Goal: Task Accomplishment & Management: Use online tool/utility

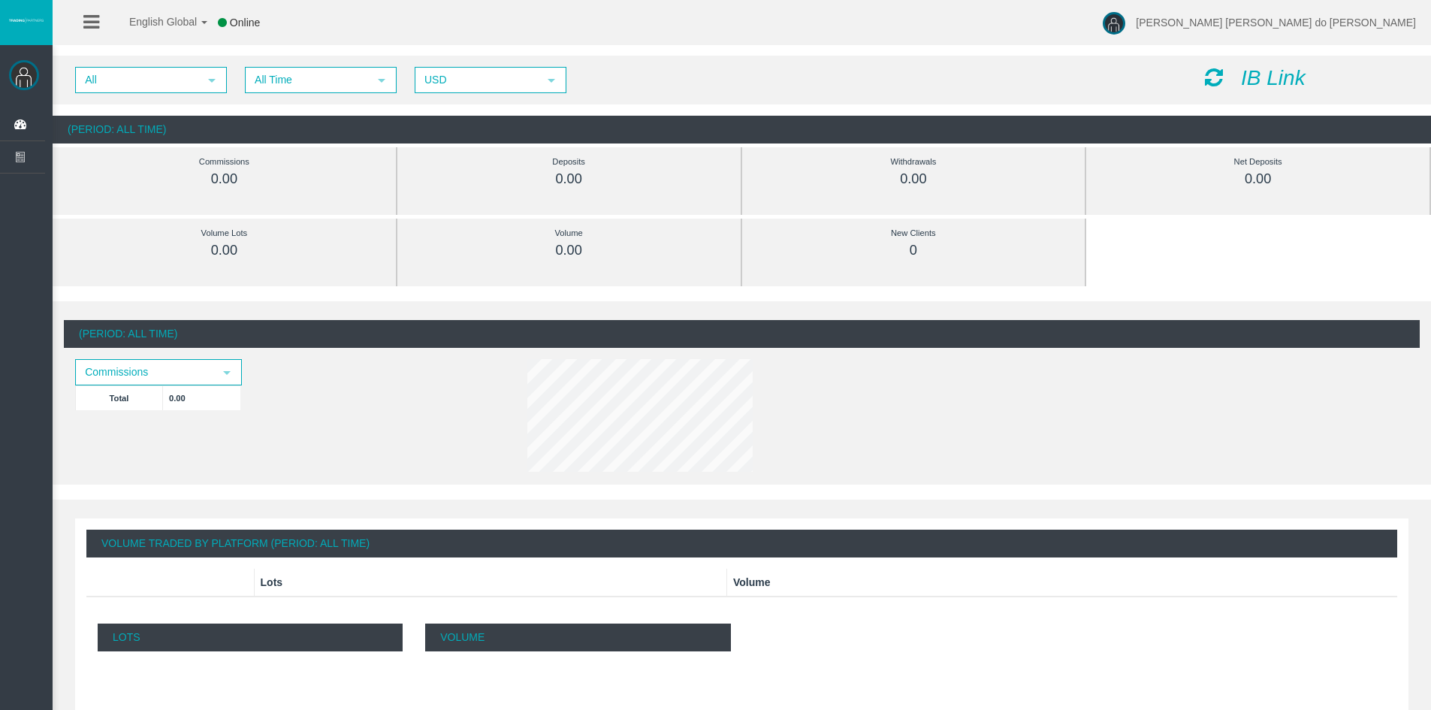
click at [1250, 77] on icon "IB Link" at bounding box center [1273, 77] width 65 height 23
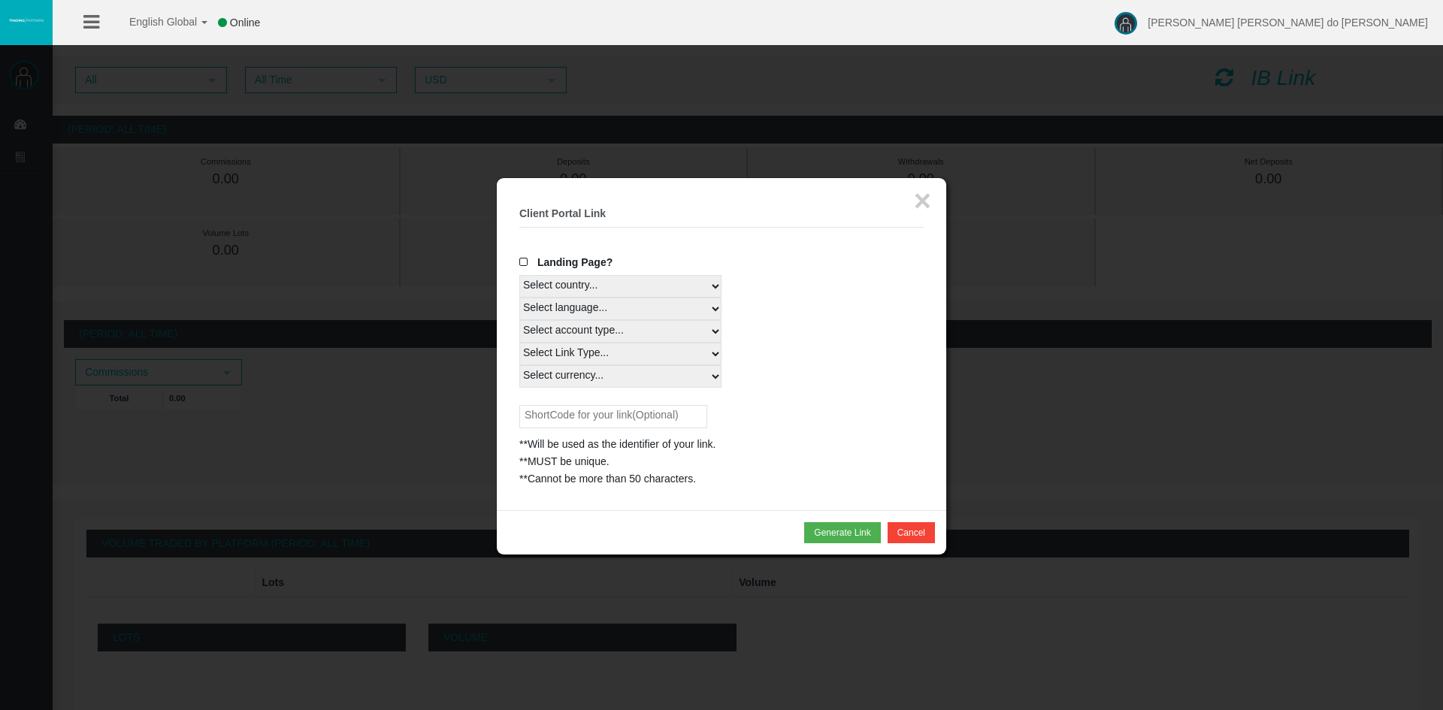
click at [568, 211] on b "Client Portal Link" at bounding box center [562, 213] width 86 height 12
click at [525, 258] on span at bounding box center [526, 262] width 15 height 11
click at [0, 0] on input "Landing Page?" at bounding box center [0, 0] width 0 height 0
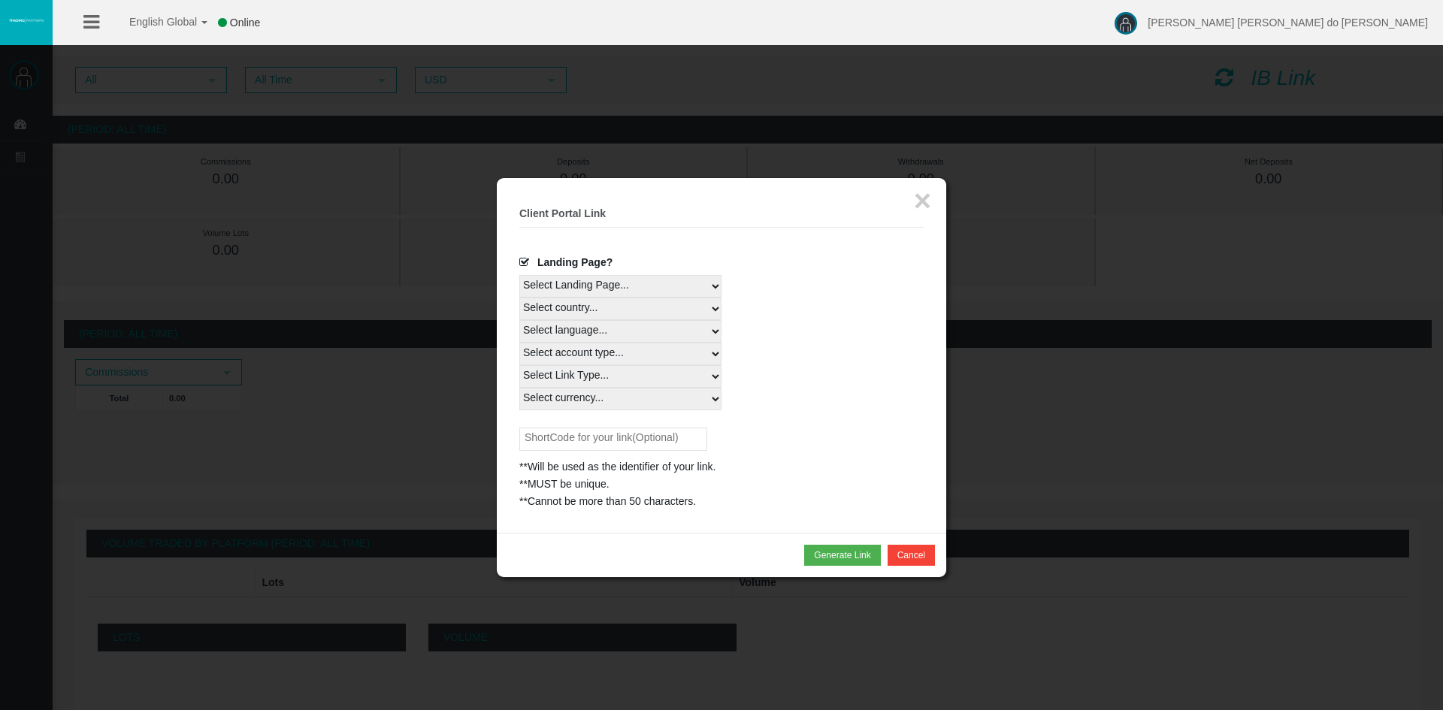
click at [655, 282] on select "Select Landing Page..." at bounding box center [620, 286] width 202 height 23
click at [633, 310] on select "Select country... Rest of the World" at bounding box center [620, 309] width 202 height 23
click at [635, 339] on select "Select language... English Japanese Chinese Portuguese Spanish Czech German Fre…" at bounding box center [620, 331] width 202 height 23
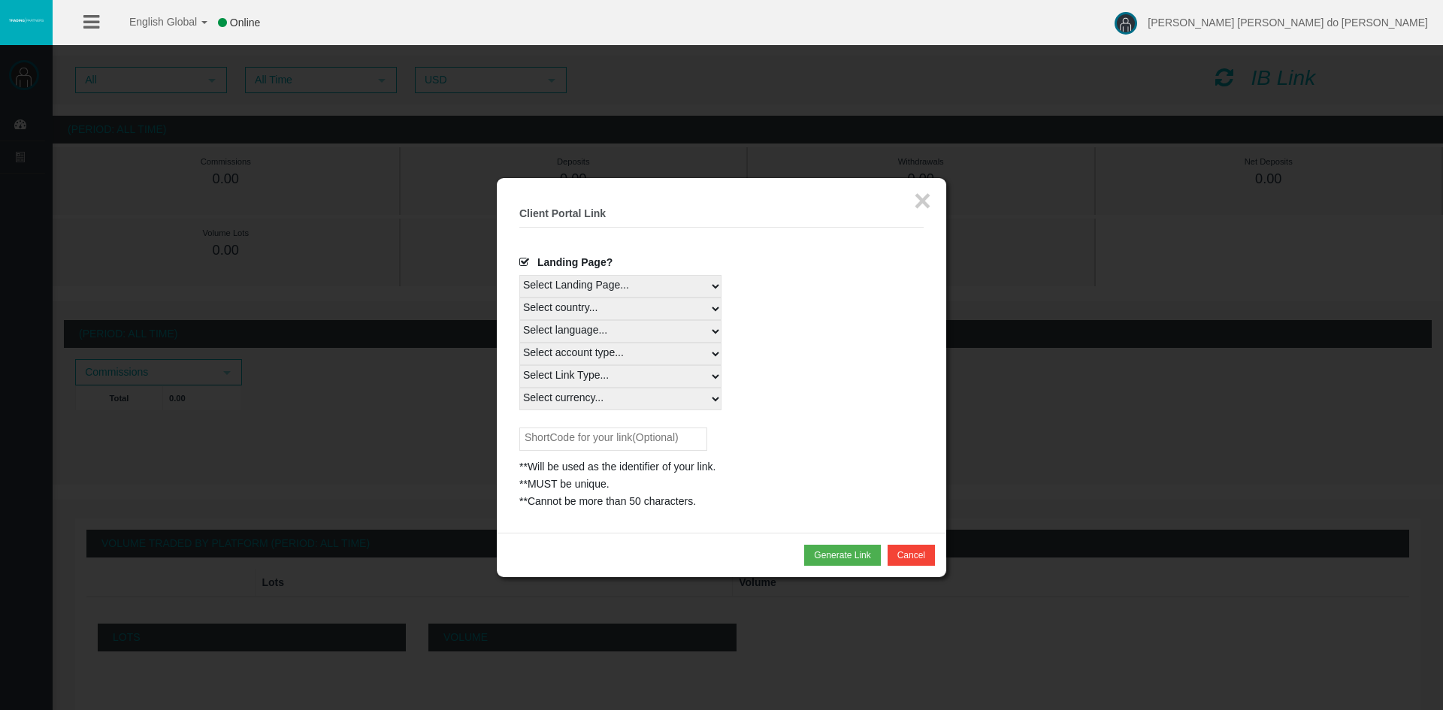
select select
click at [519, 320] on select "Select language... English Japanese Chinese Portuguese Spanish Czech German Fre…" at bounding box center [620, 331] width 202 height 23
click at [655, 355] on select "Select account type... All Platforms" at bounding box center [620, 354] width 202 height 23
click at [822, 349] on div "Select account type... All Platforms" at bounding box center [721, 354] width 404 height 23
click at [662, 373] on select "Select Link Type..." at bounding box center [620, 376] width 202 height 23
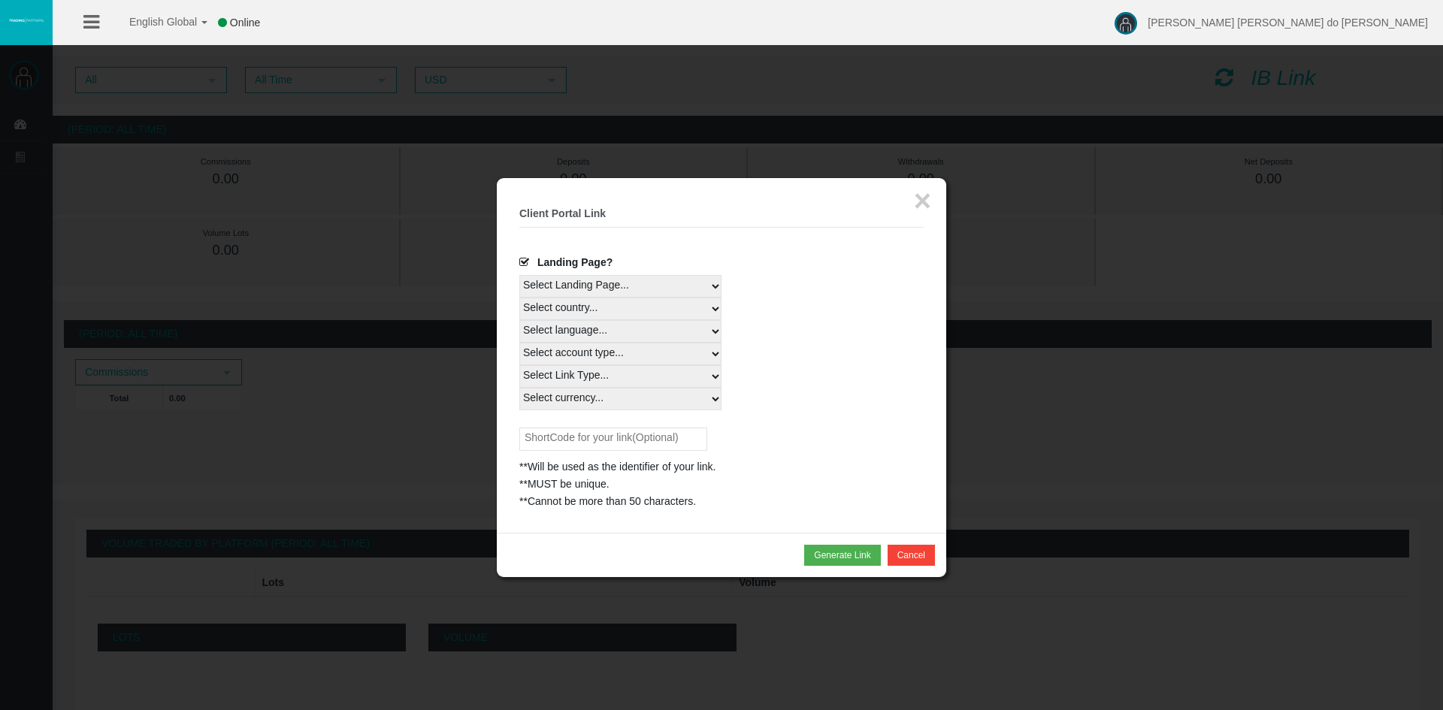
click at [661, 372] on select "Select Link Type..." at bounding box center [620, 376] width 202 height 23
click at [636, 397] on select "Select currency... All Currencies" at bounding box center [620, 399] width 202 height 23
click at [636, 401] on select "Select currency... All Currencies" at bounding box center [620, 399] width 202 height 23
click at [841, 553] on button "Generate Link" at bounding box center [842, 555] width 76 height 21
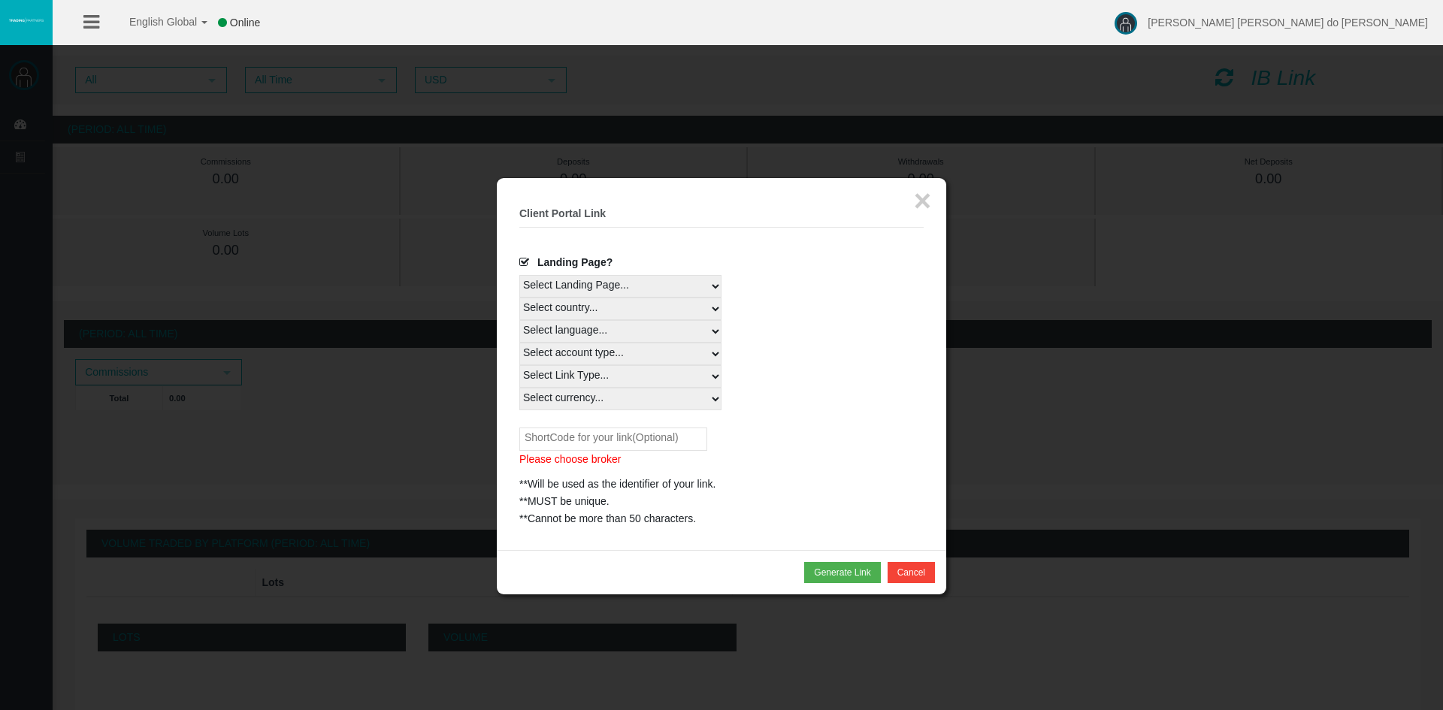
click at [597, 432] on input "text" at bounding box center [613, 439] width 188 height 23
click at [856, 573] on button "Generate Link" at bounding box center [842, 572] width 76 height 21
click at [618, 457] on p "Please choose broker" at bounding box center [721, 459] width 404 height 17
drag, startPoint x: 627, startPoint y: 464, endPoint x: 514, endPoint y: 461, distance: 112.7
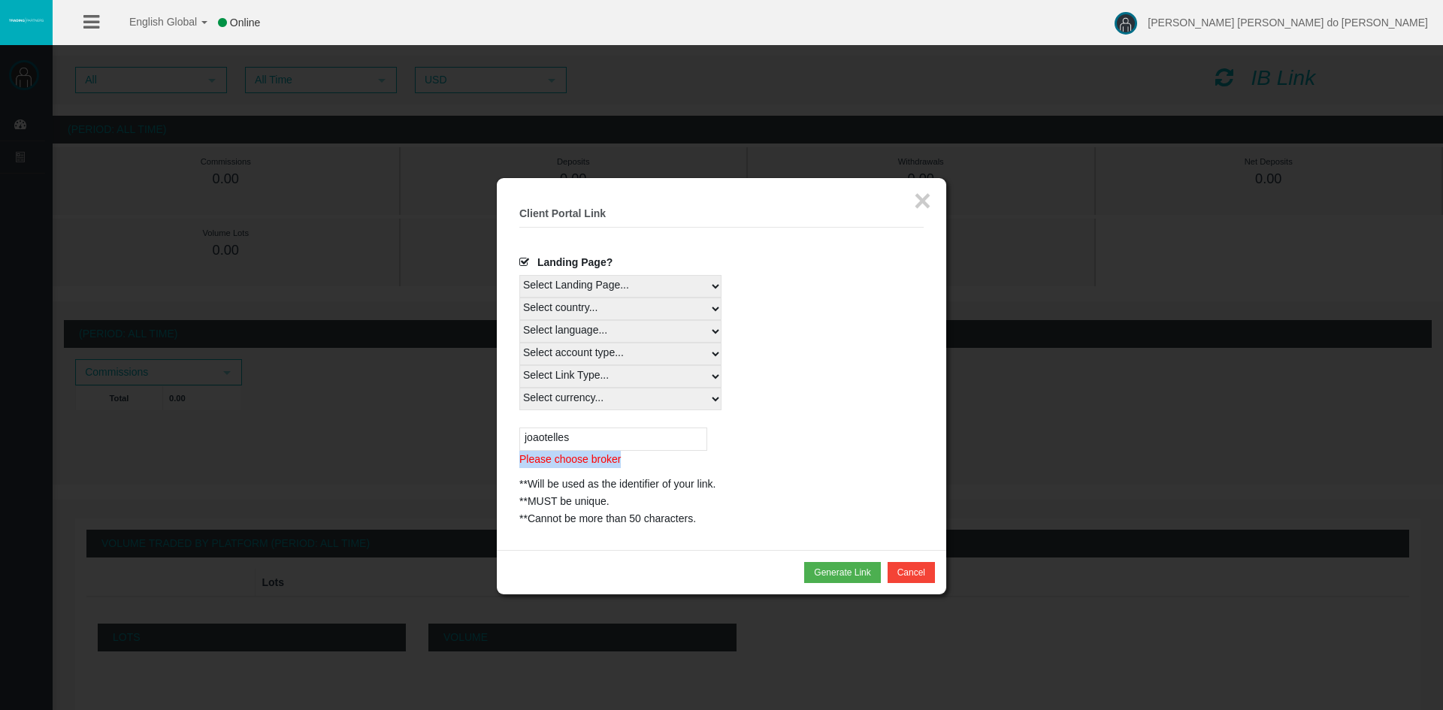
click at [514, 461] on div "× Client Portal Link Create client link Create partner link Your links Master I…" at bounding box center [721, 364] width 449 height 372
copy p "Please choose broker"
click at [590, 432] on input "joaotelles" at bounding box center [613, 439] width 188 height 23
drag, startPoint x: 546, startPoint y: 440, endPoint x: 499, endPoint y: 440, distance: 47.3
click at [499, 440] on div "× Client Portal Link Create client link Create partner link Your links Master I…" at bounding box center [721, 364] width 449 height 372
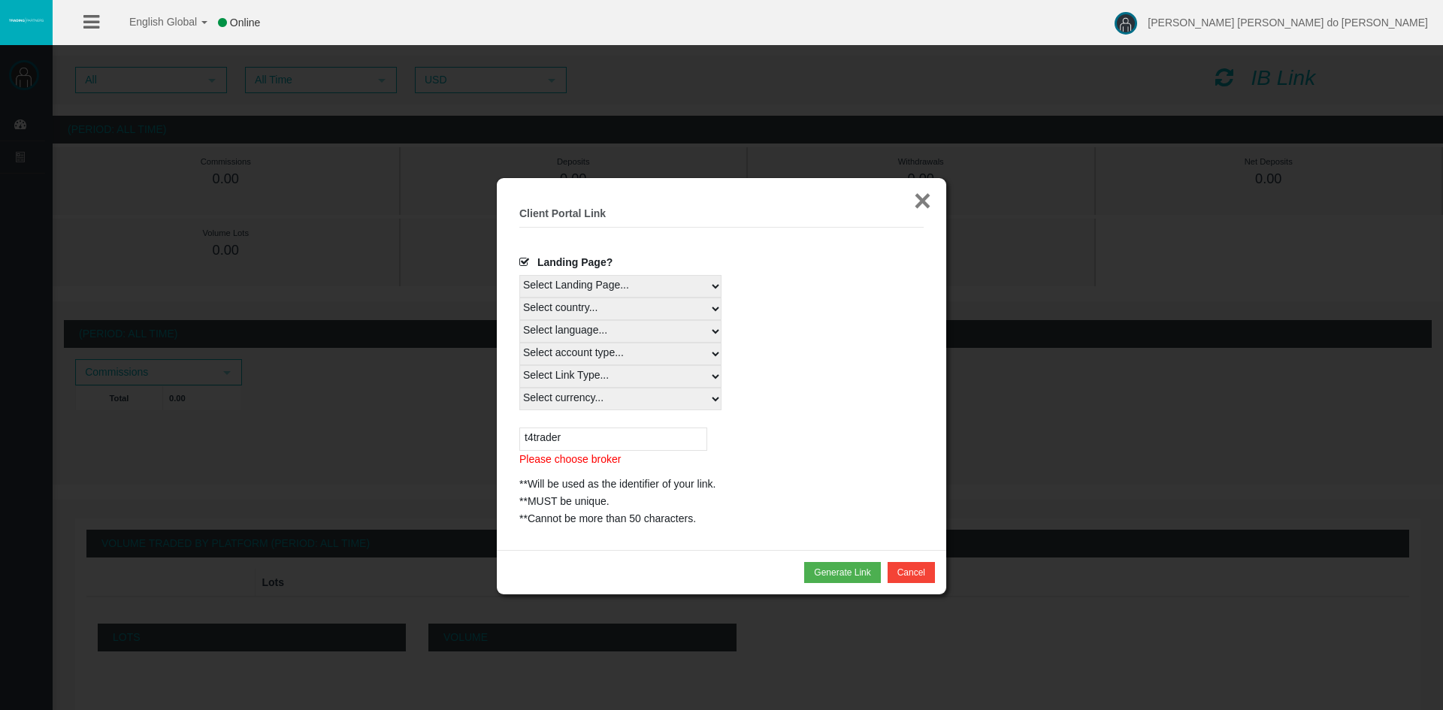
type input "t4trader"
click at [920, 199] on button "×" at bounding box center [922, 201] width 17 height 30
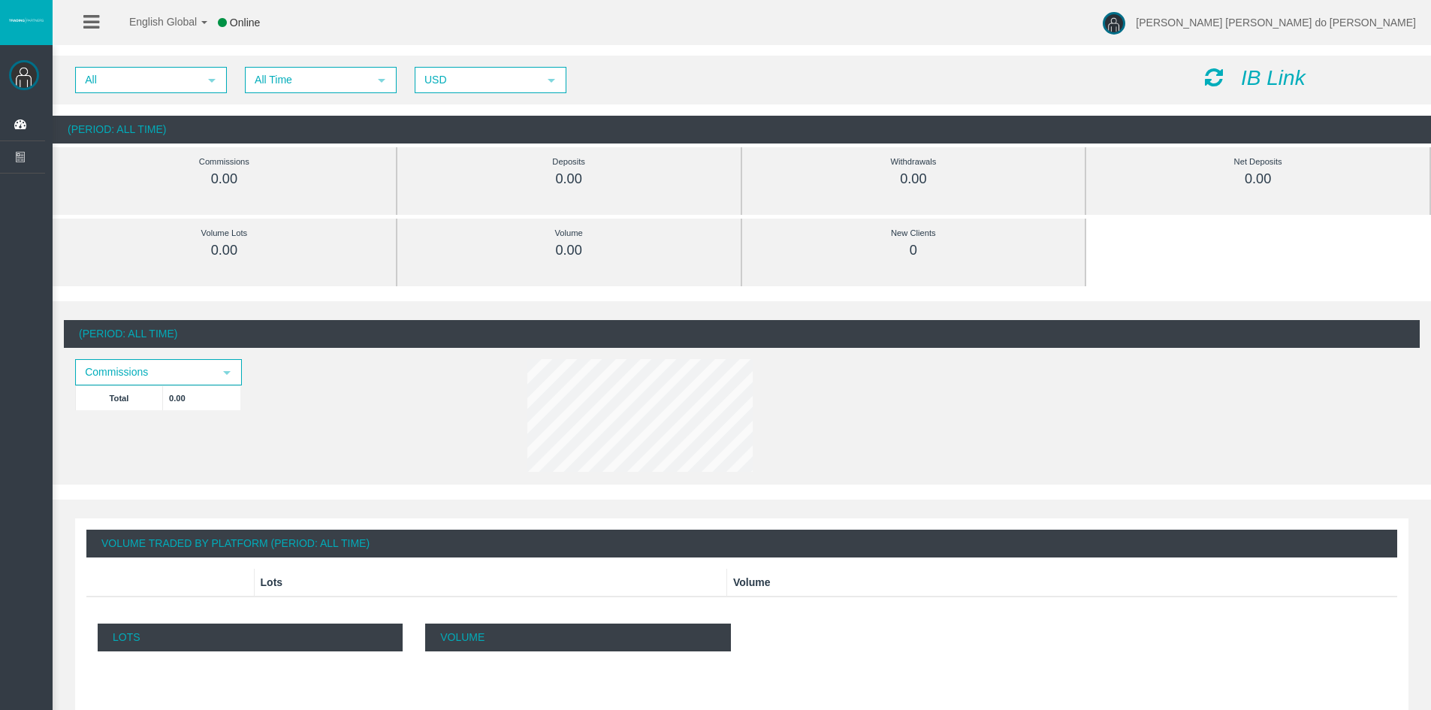
click at [504, 413] on div "(Period: All Time) Commissions select Total 0.00" at bounding box center [742, 398] width 1356 height 157
click at [1292, 27] on span "[PERSON_NAME] [PERSON_NAME] do [PERSON_NAME]" at bounding box center [1276, 23] width 280 height 12
click at [1242, 64] on link "Help" at bounding box center [1174, 60] width 135 height 32
click at [95, 19] on icon at bounding box center [91, 22] width 16 height 19
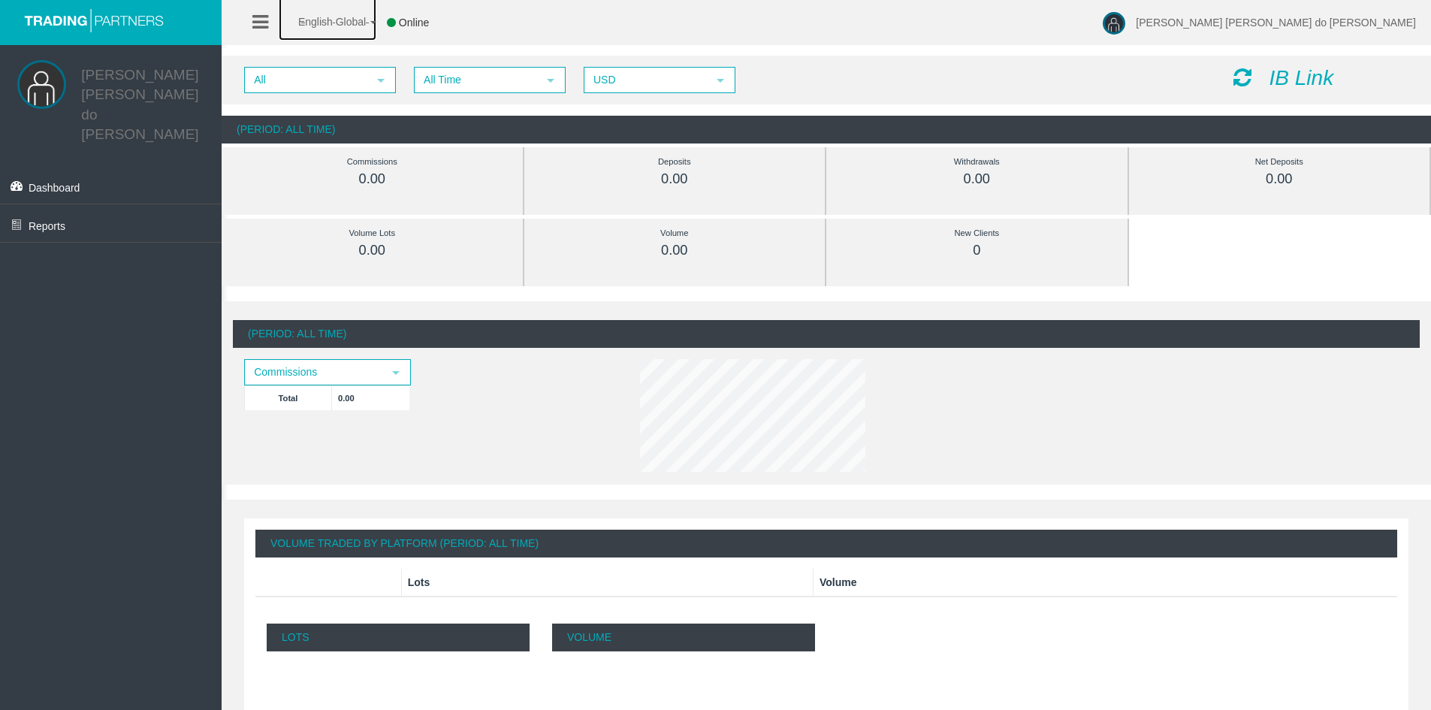
click at [317, 15] on link "English Global" at bounding box center [328, 17] width 98 height 45
click at [325, 23] on span "English Global" at bounding box center [322, 22] width 87 height 12
click at [60, 220] on span "Reports" at bounding box center [47, 226] width 37 height 12
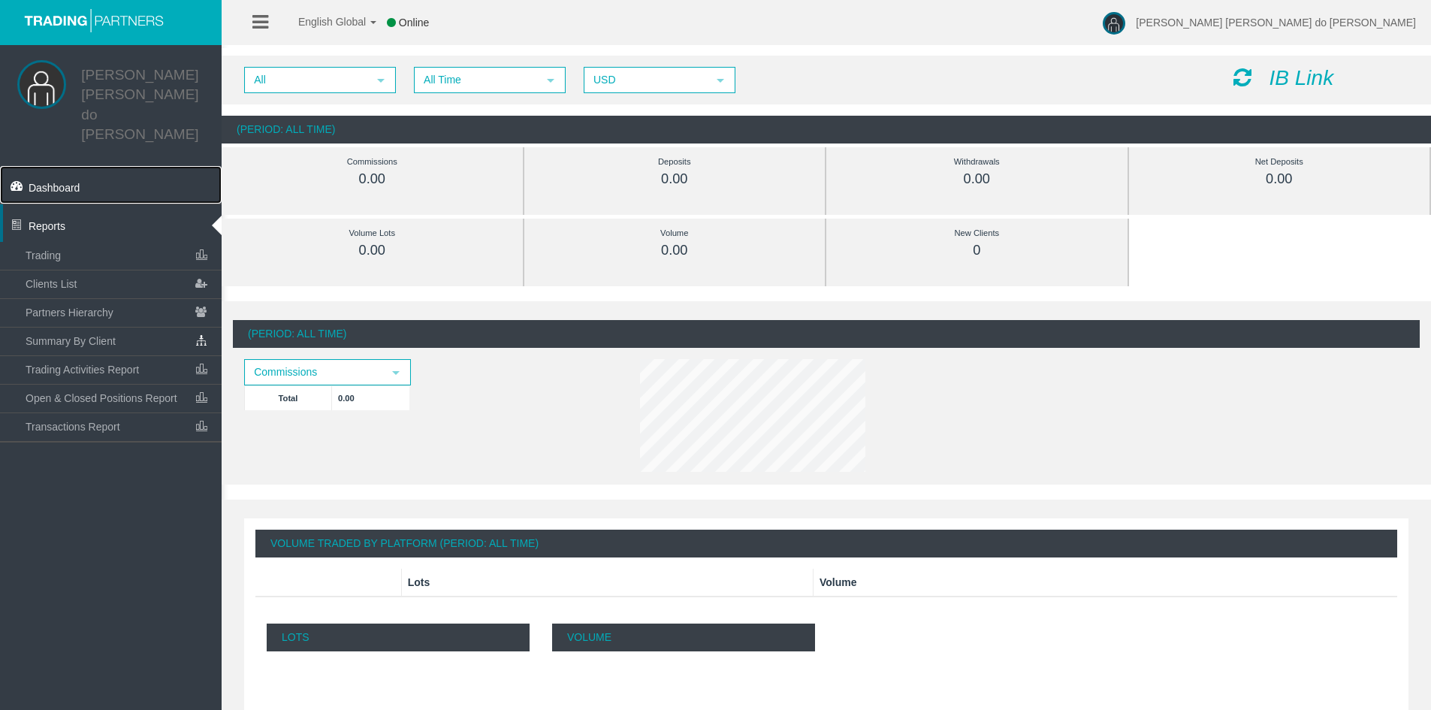
click at [65, 182] on span "Dashboard" at bounding box center [55, 188] width 52 height 12
click at [62, 421] on span "Transactions Report" at bounding box center [73, 427] width 95 height 12
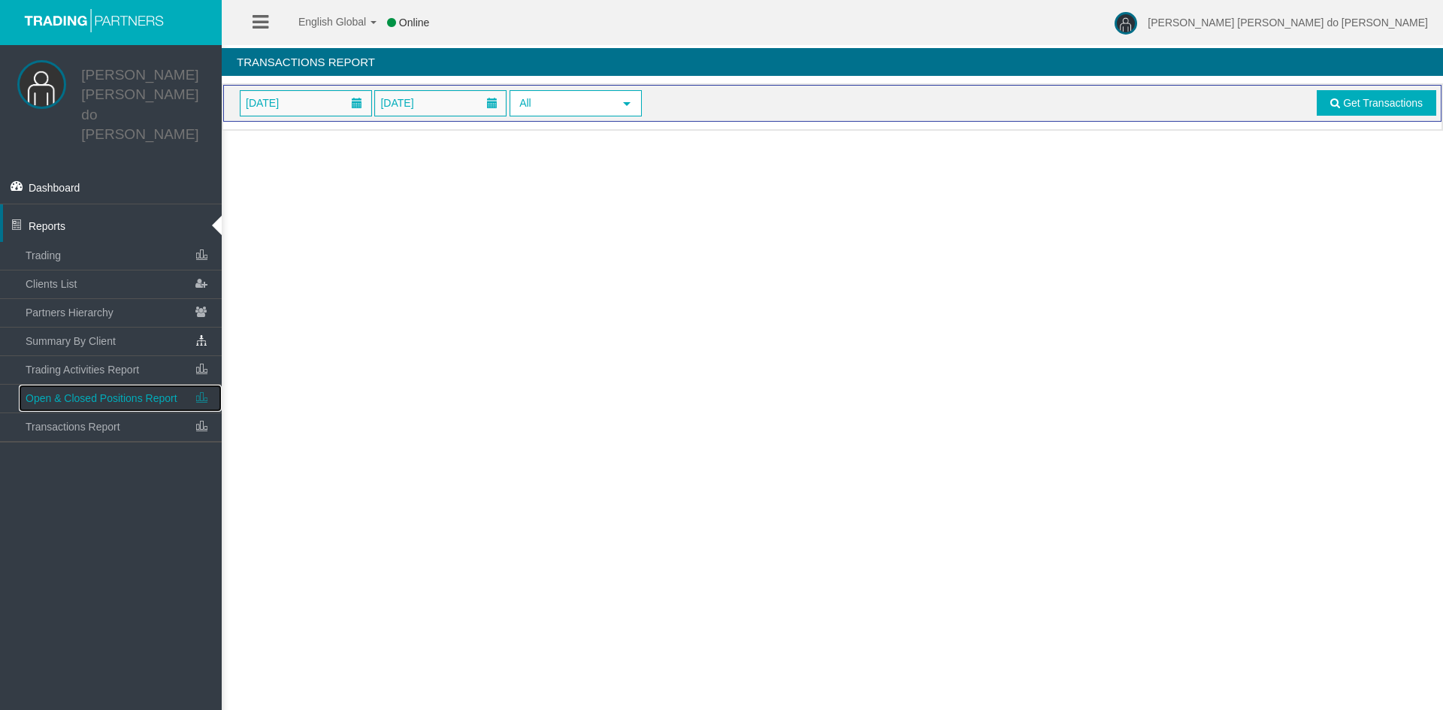
click at [65, 392] on span "Open & Closed Positions Report" at bounding box center [102, 398] width 152 height 12
click at [73, 364] on span "Trading Activities Report" at bounding box center [82, 370] width 113 height 12
click at [74, 329] on link "Summary By Client" at bounding box center [120, 341] width 203 height 27
click at [80, 307] on span "Partners Hierarchy" at bounding box center [70, 313] width 88 height 12
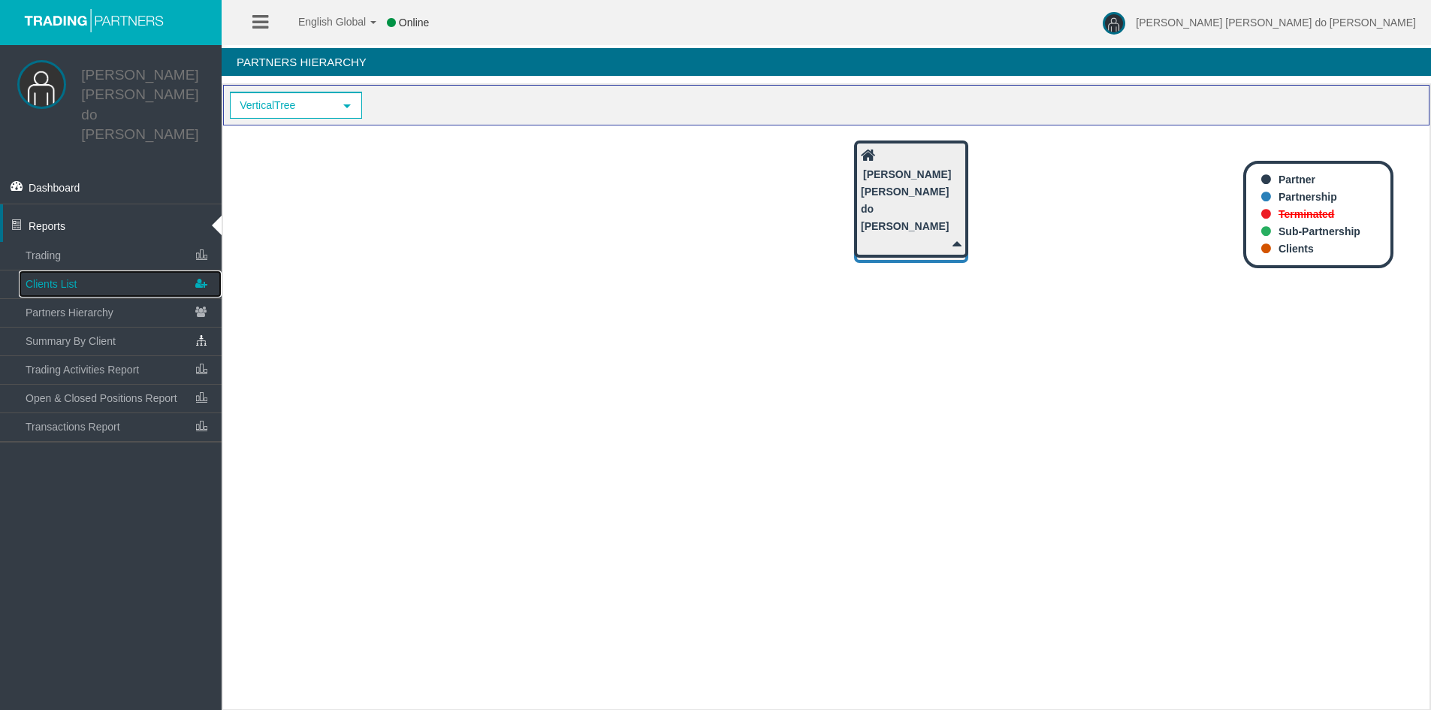
click at [85, 271] on link "Clients List" at bounding box center [120, 284] width 203 height 27
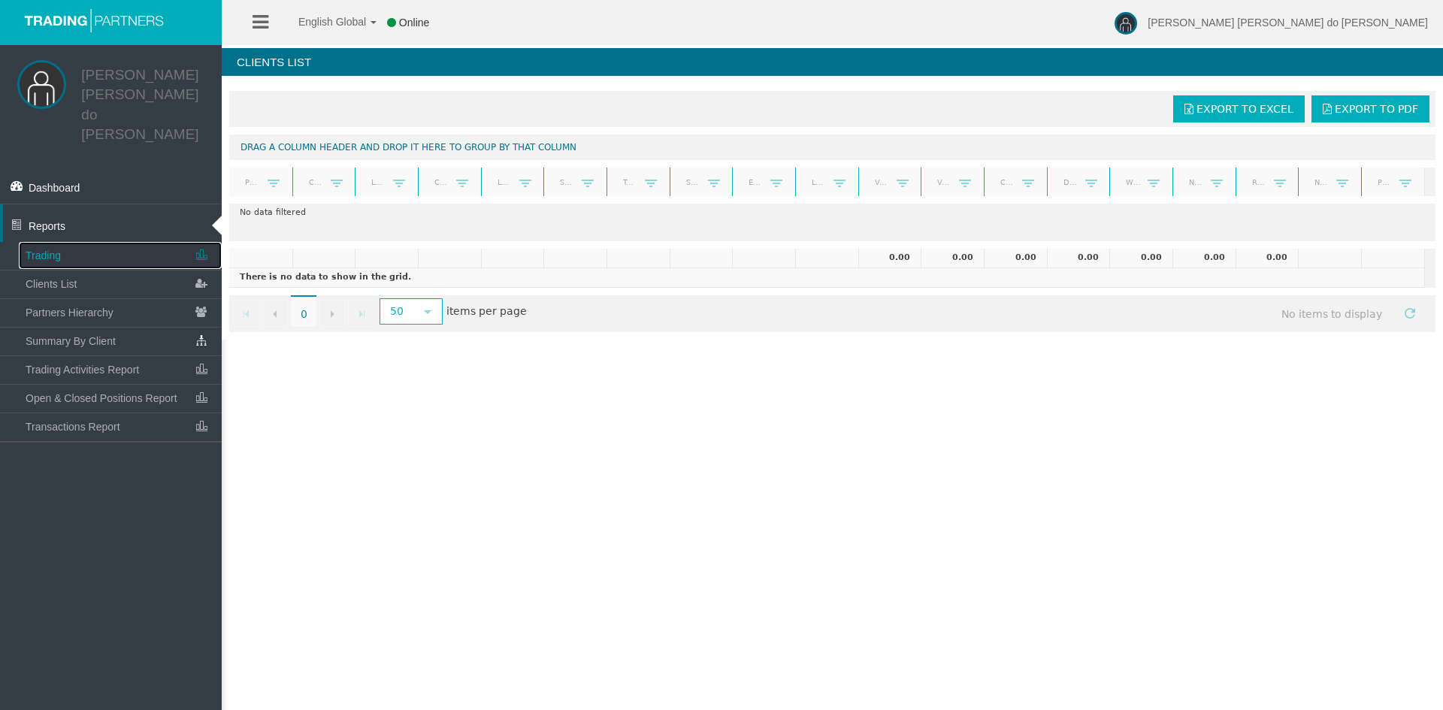
click at [90, 242] on link "Trading" at bounding box center [120, 255] width 203 height 27
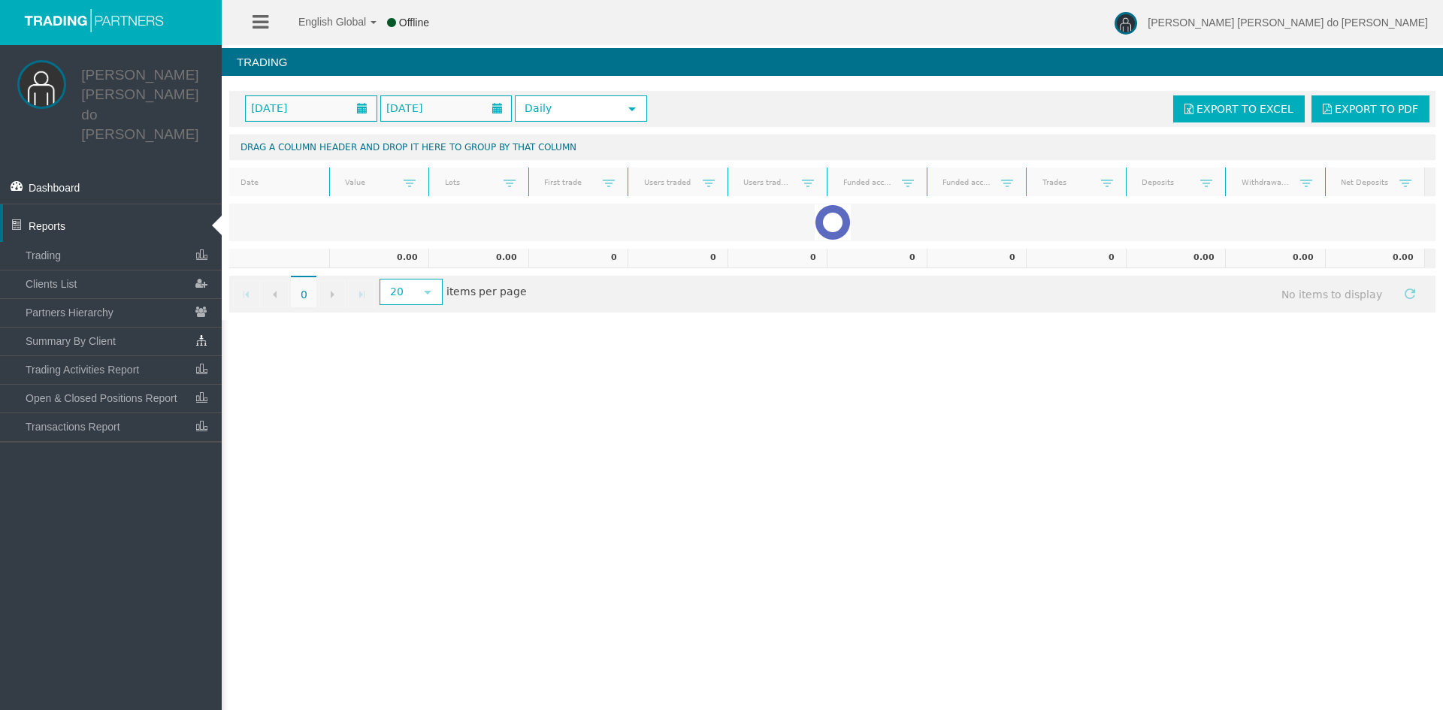
click at [72, 204] on link "Reports" at bounding box center [111, 223] width 222 height 38
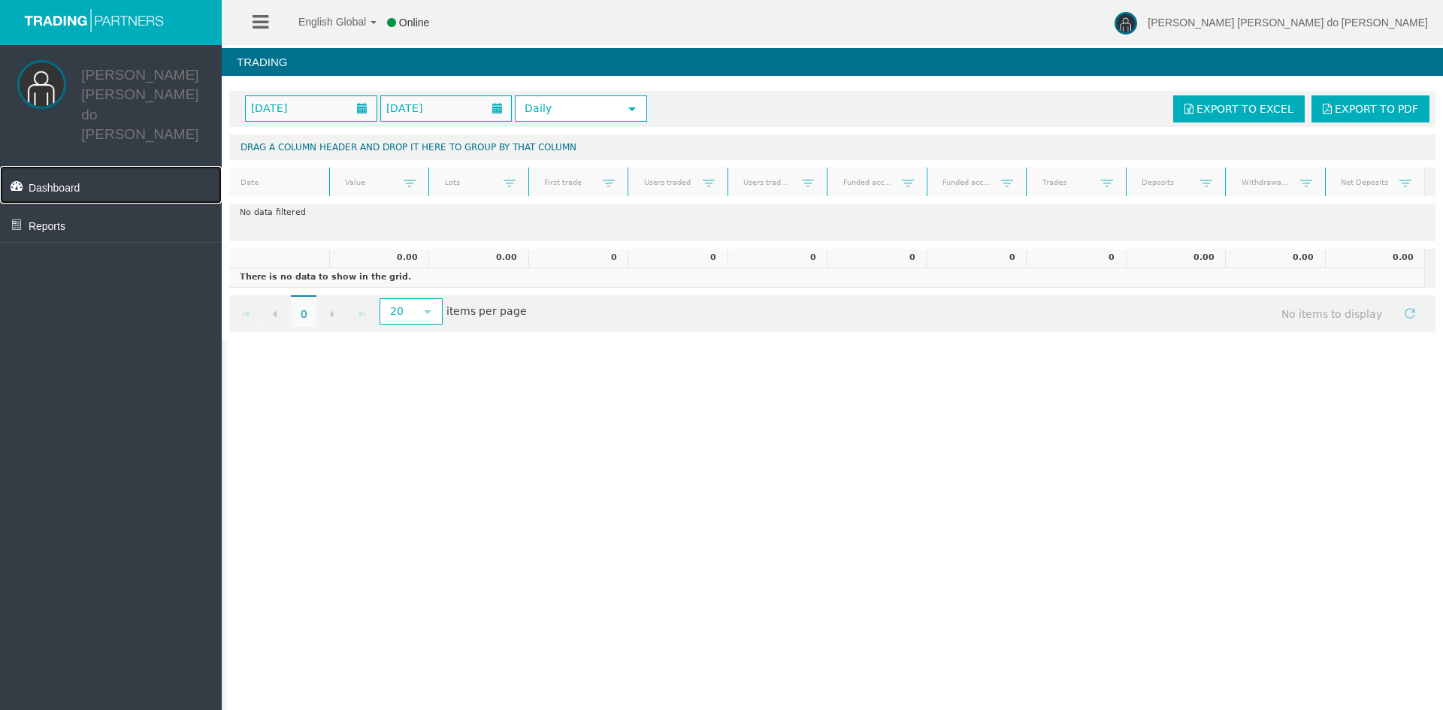
click at [75, 182] on span "Dashboard" at bounding box center [55, 188] width 52 height 12
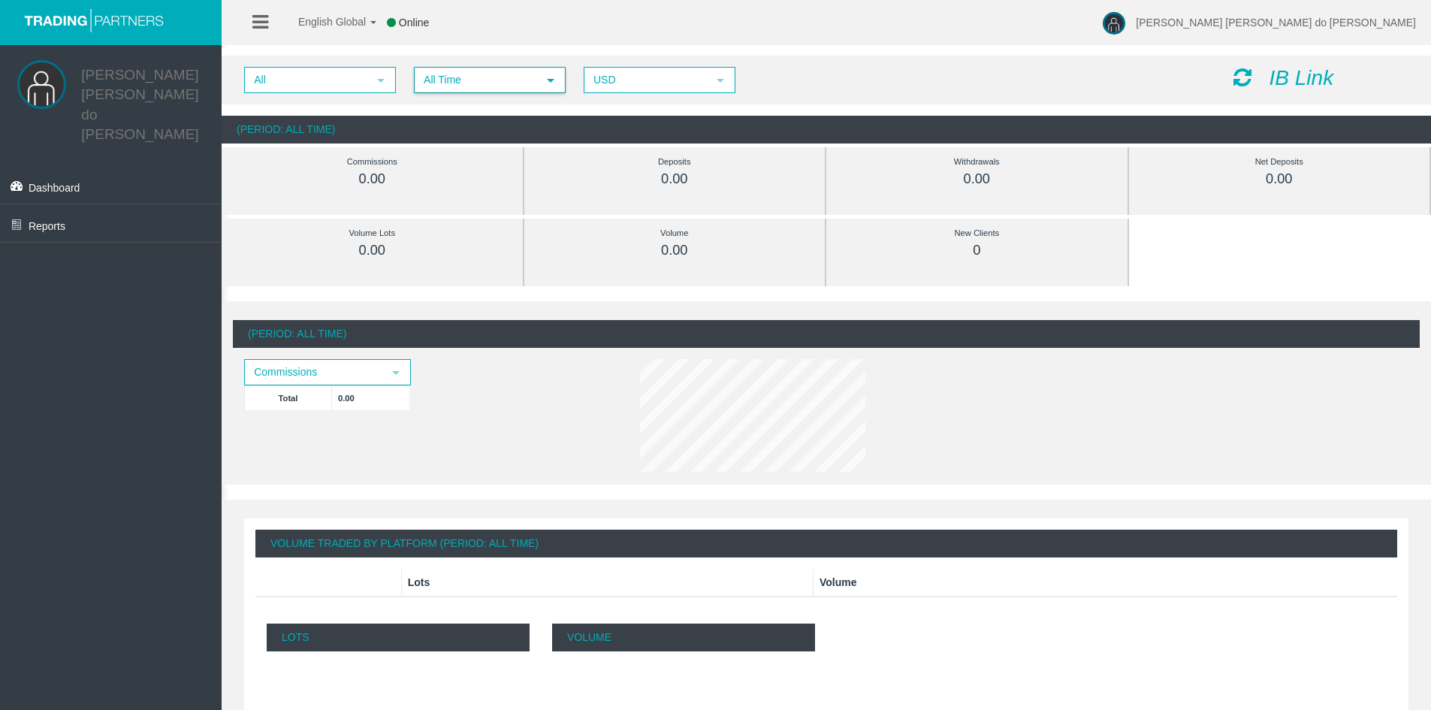
click at [559, 80] on span "select" at bounding box center [550, 79] width 27 height 23
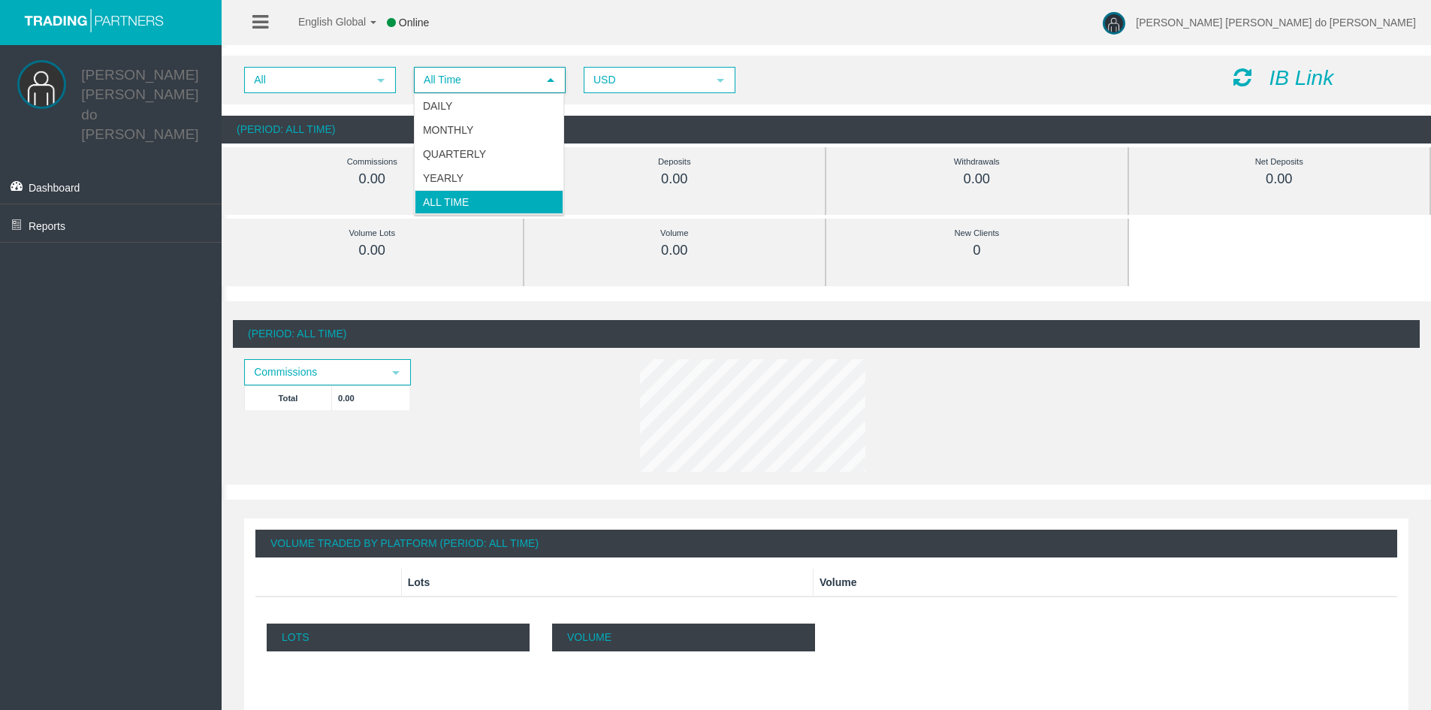
click at [558, 80] on span "select" at bounding box center [550, 80] width 27 height 24
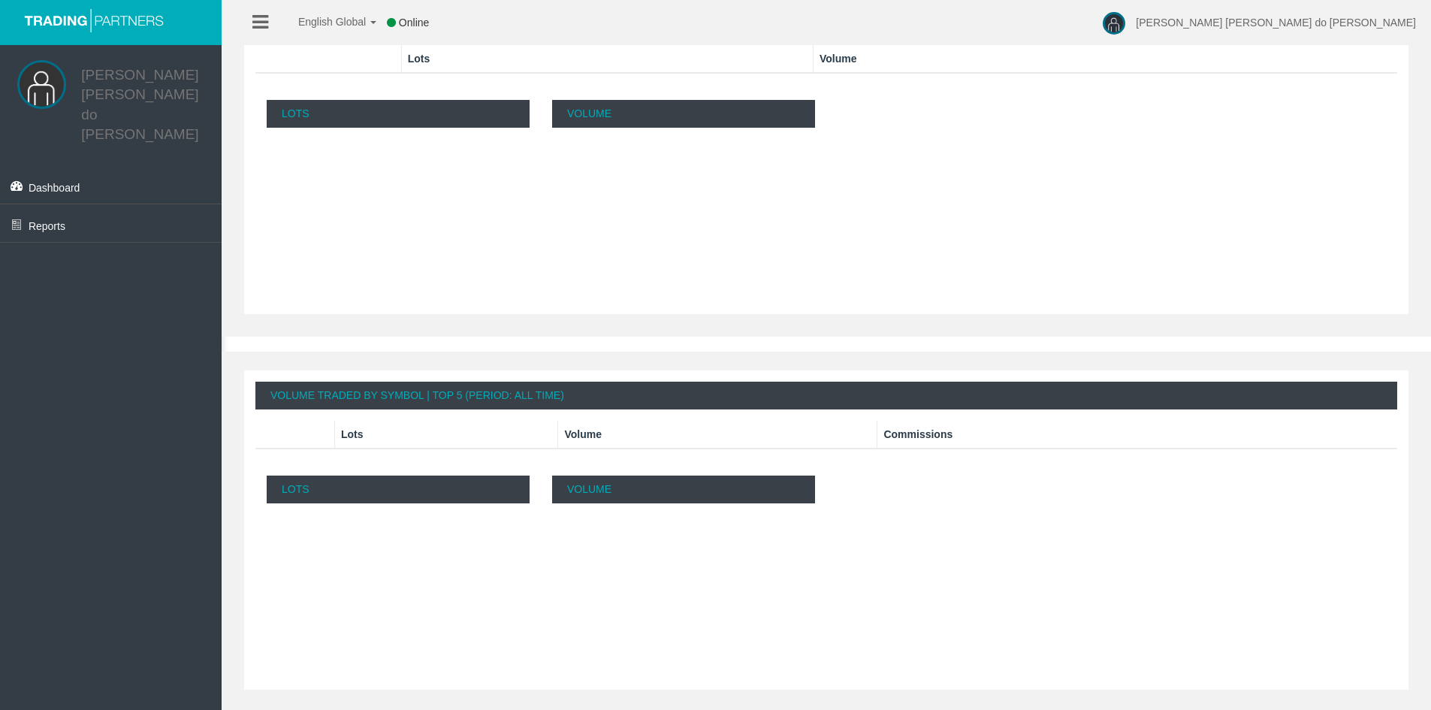
scroll to position [526, 0]
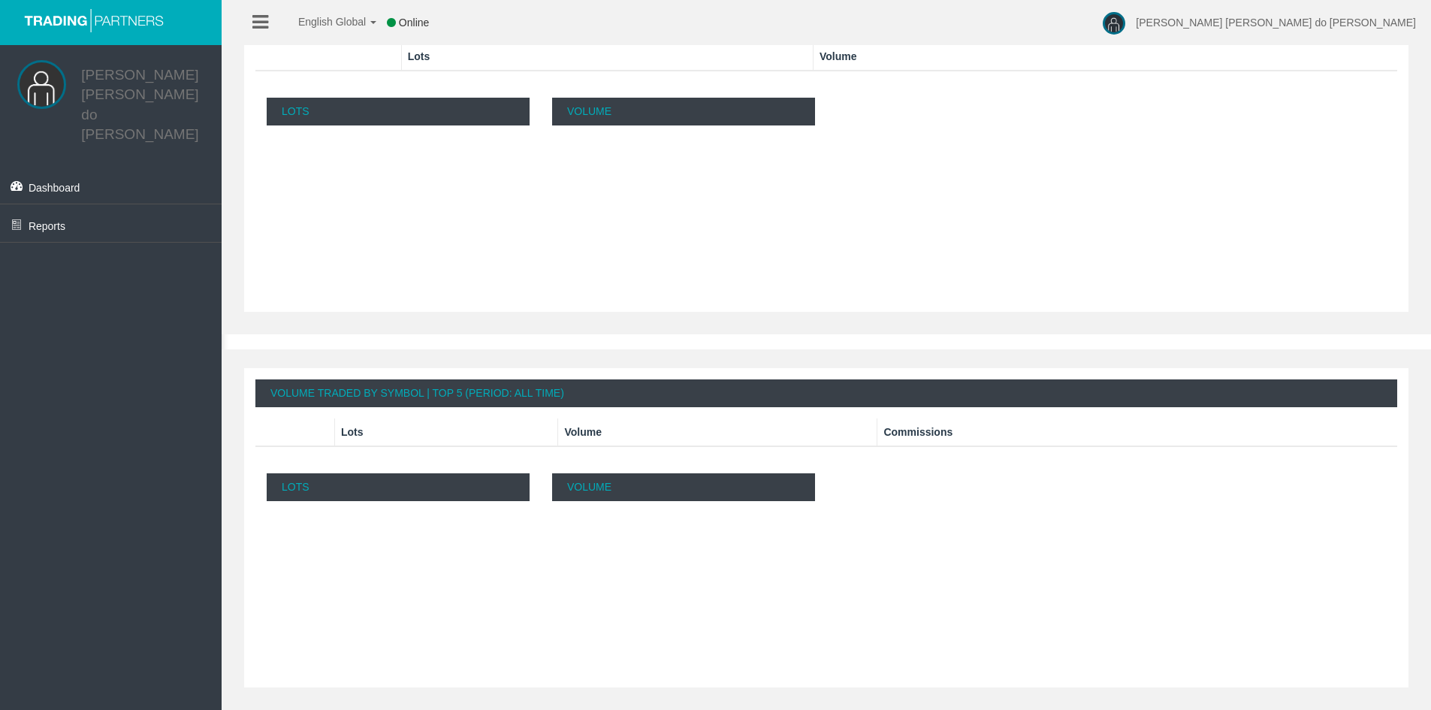
click at [364, 485] on p "Lots" at bounding box center [398, 487] width 263 height 28
click at [632, 503] on div "Volume 0 0.1 0.2 0.3 0.4 0.5 0.6 0.7 0.8 0.9 1 0 0.1 0.2 0.3 0.4 0.5 0.6 0.7 0.…" at bounding box center [684, 574] width 286 height 225
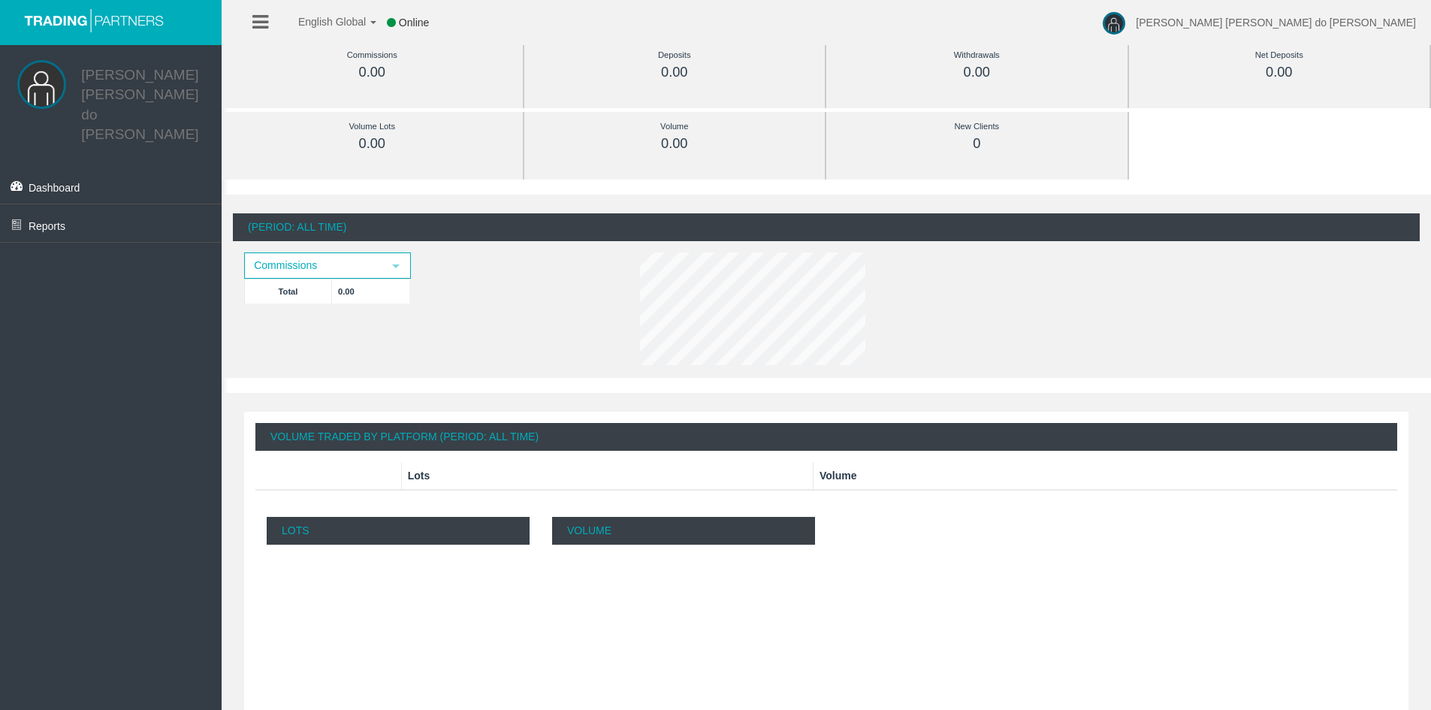
scroll to position [0, 0]
